Goal: Transaction & Acquisition: Purchase product/service

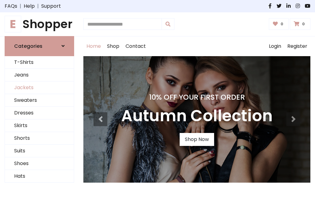
click at [39, 87] on link "Jackets" at bounding box center [39, 87] width 69 height 13
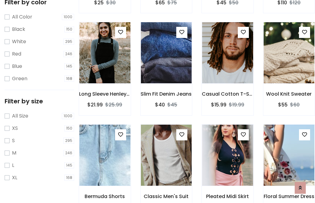
scroll to position [57, 0]
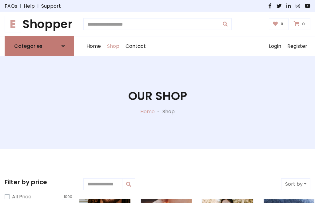
click at [39, 46] on h6 "Categories" at bounding box center [28, 46] width 28 height 6
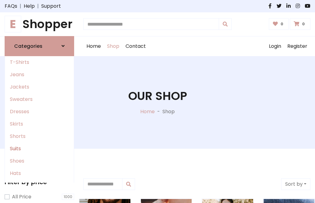
click at [39, 148] on link "Suits" at bounding box center [39, 148] width 69 height 12
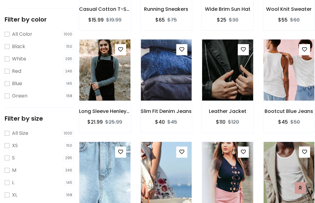
scroll to position [31, 0]
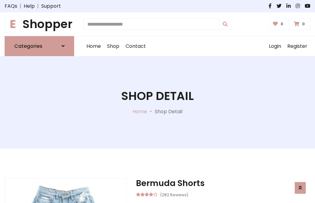
scroll to position [575, 0]
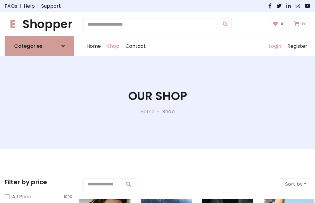
click at [275, 46] on link "Login" at bounding box center [275, 46] width 18 height 20
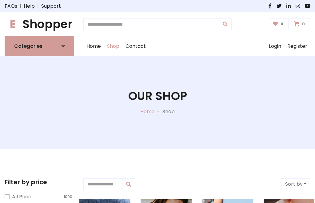
scroll to position [31, 0]
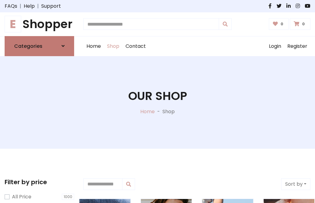
click at [63, 46] on icon at bounding box center [63, 45] width 3 height 5
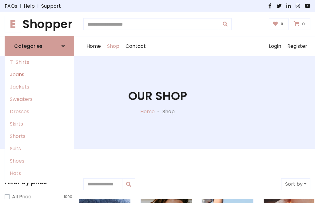
click at [39, 74] on link "Jeans" at bounding box center [39, 74] width 69 height 12
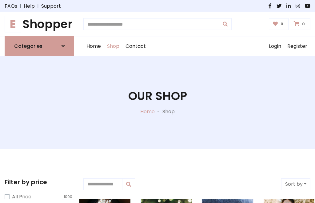
scroll to position [31, 0]
